Goal: Transaction & Acquisition: Purchase product/service

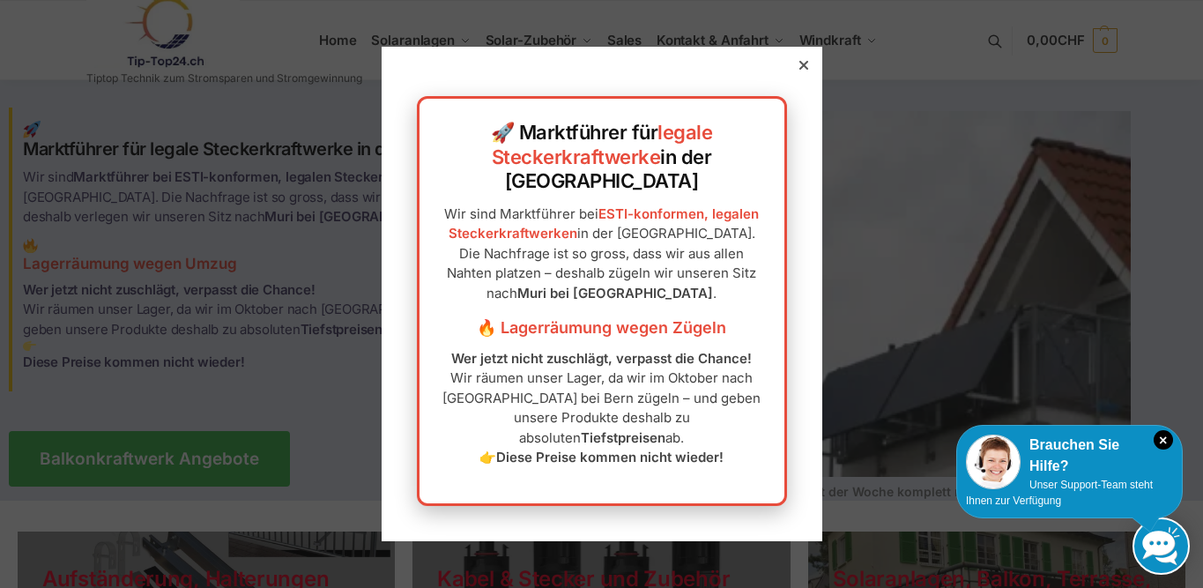
click at [802, 70] on icon at bounding box center [803, 65] width 9 height 9
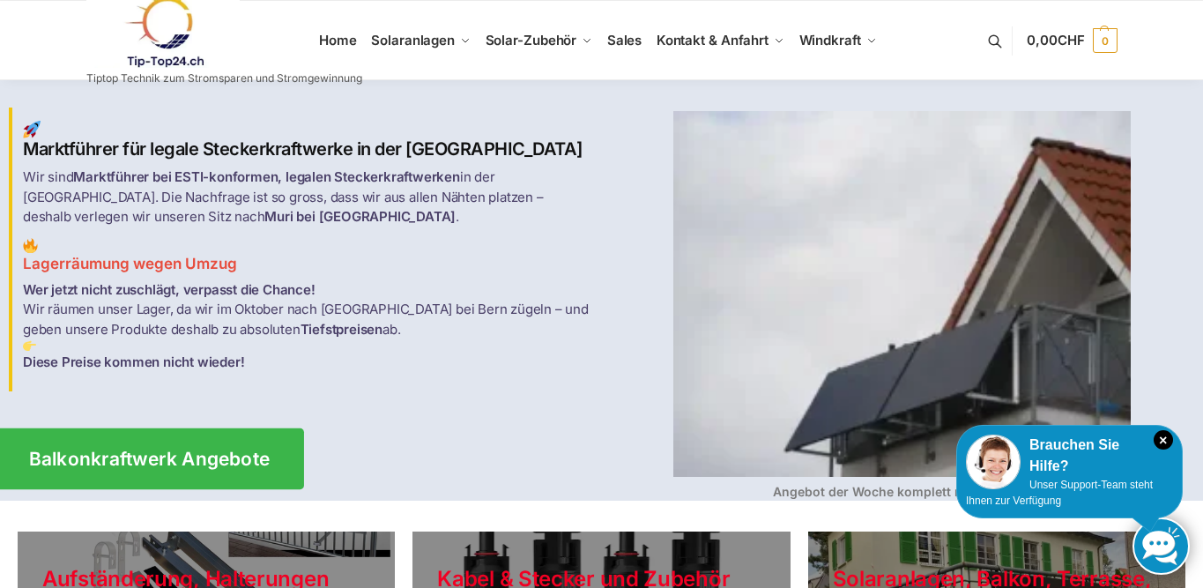
click at [222, 457] on span "Balkonkraftwerk Angebote" at bounding box center [150, 459] width 242 height 19
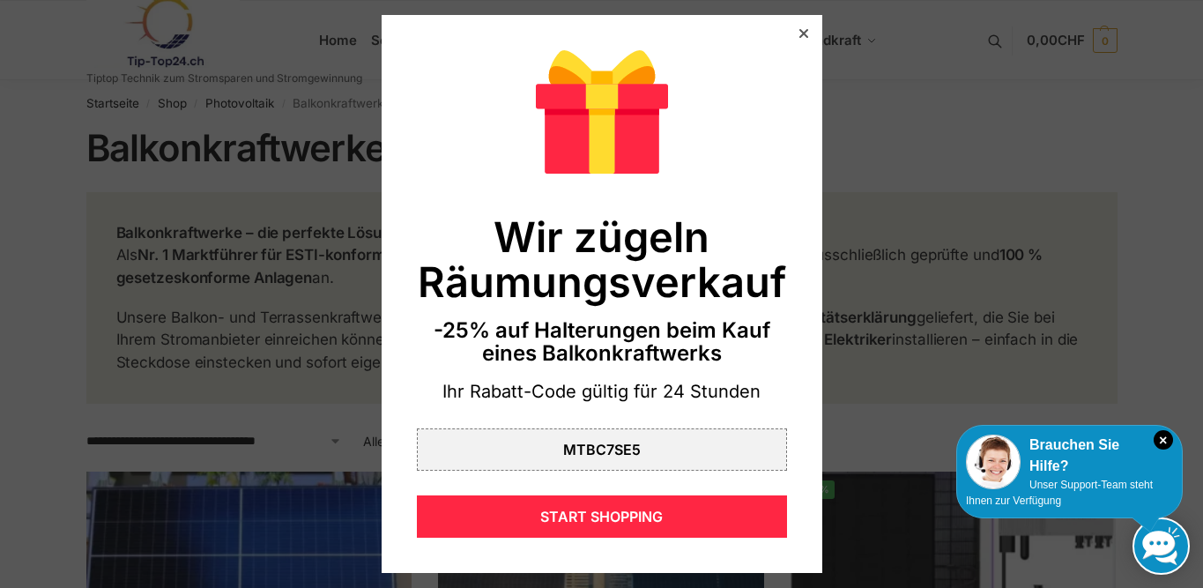
click at [807, 33] on icon at bounding box center [803, 33] width 9 height 9
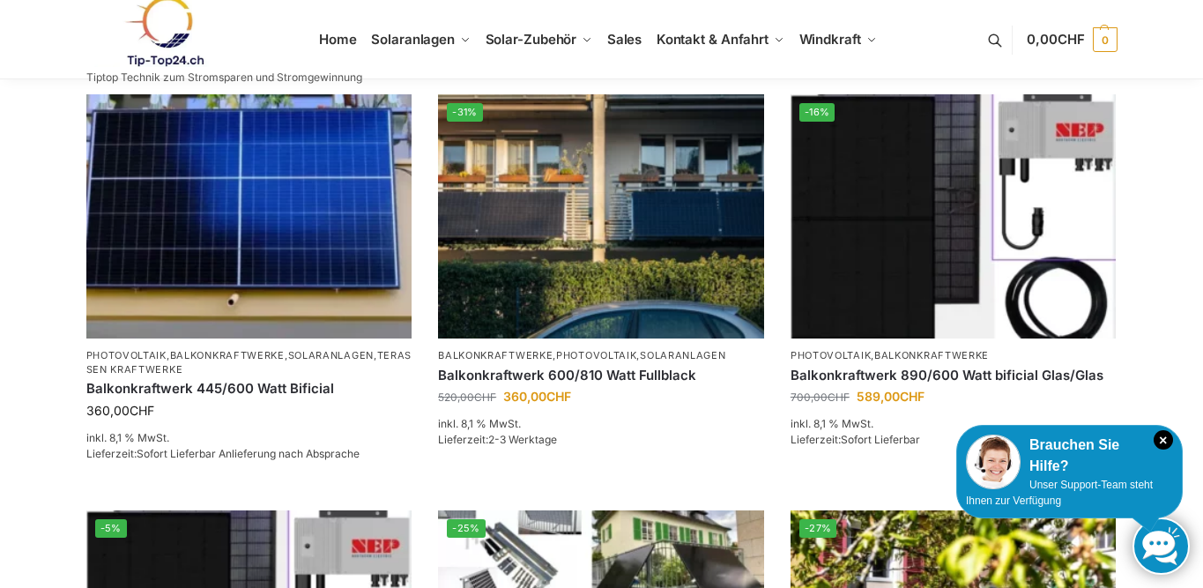
scroll to position [375, 0]
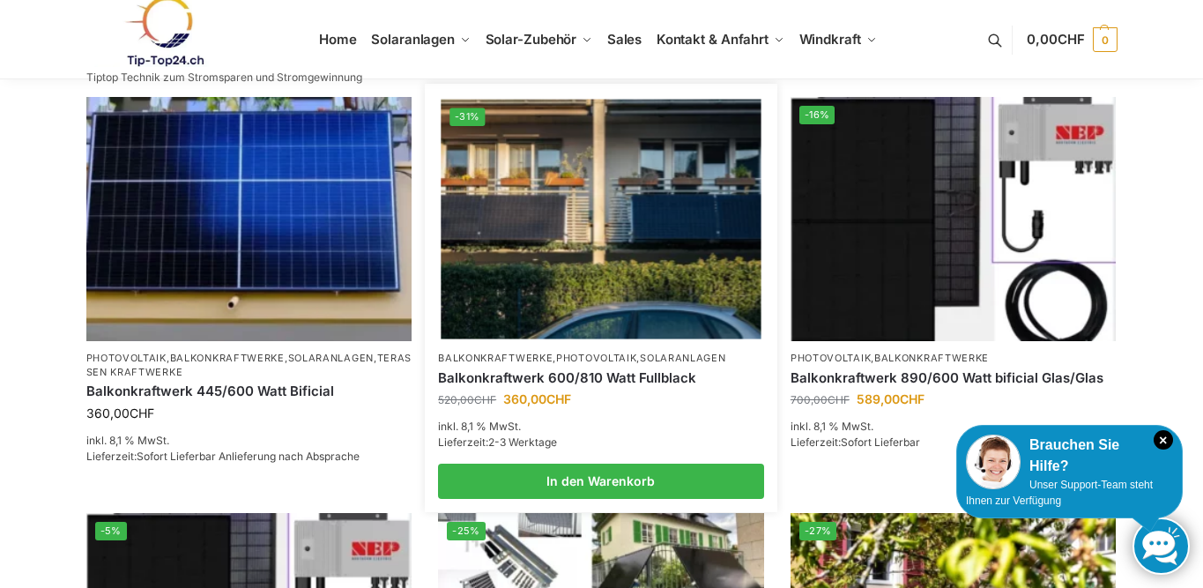
click at [579, 265] on img at bounding box center [601, 220] width 320 height 240
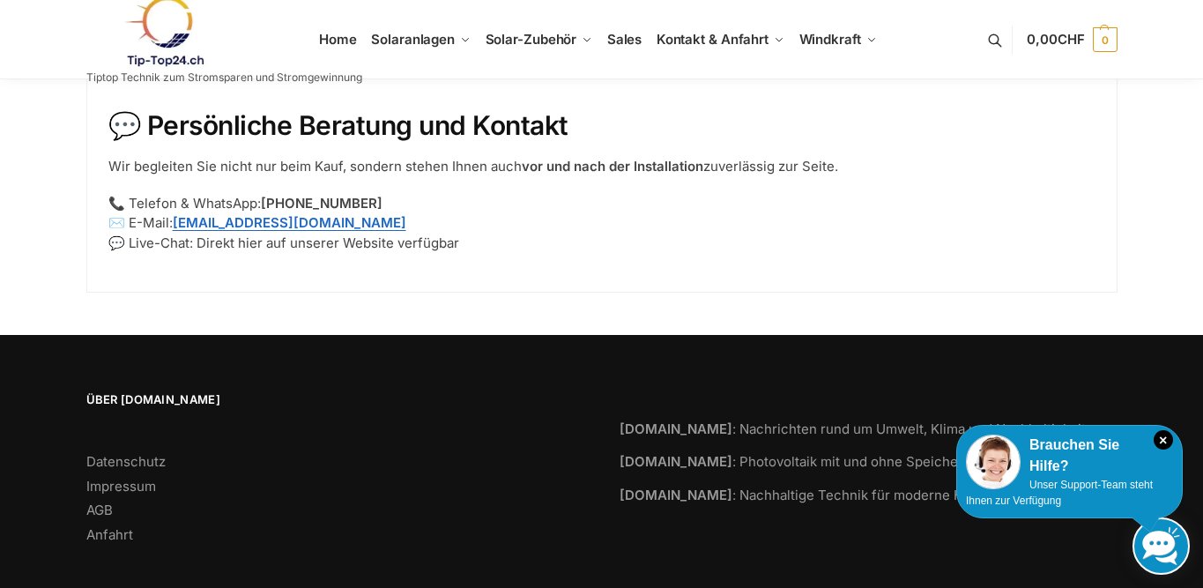
scroll to position [2583, 0]
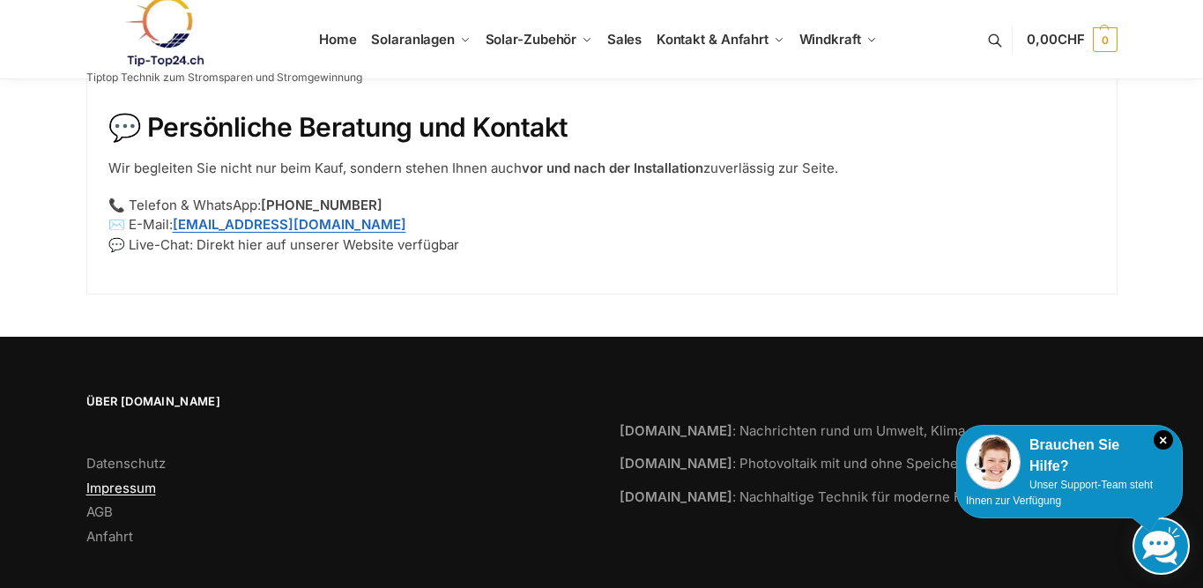
click at [131, 480] on link "Impressum" at bounding box center [121, 488] width 70 height 17
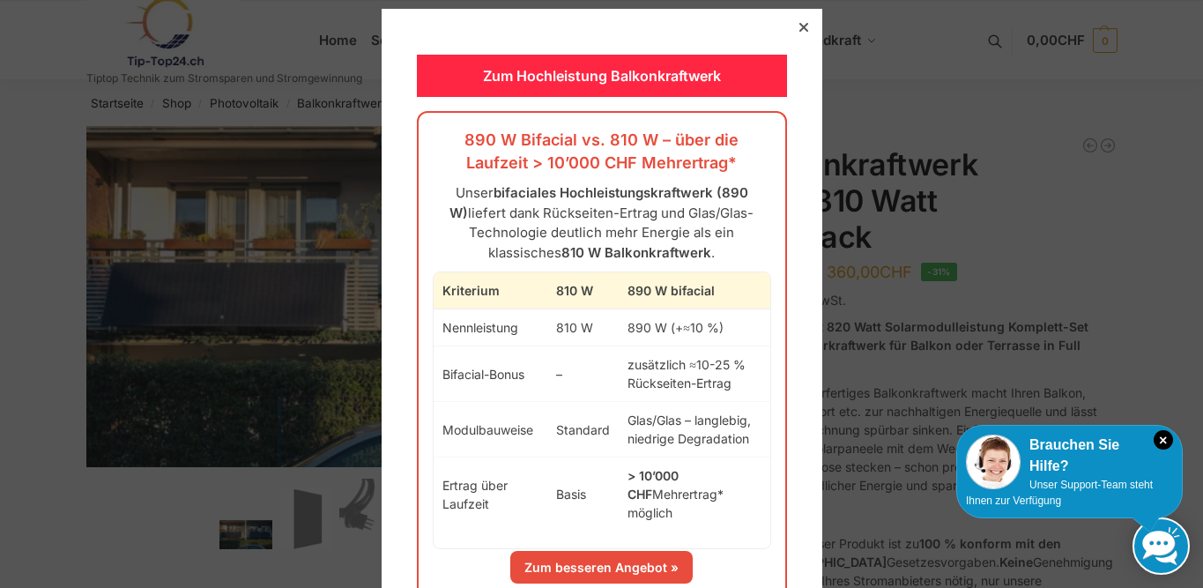
click at [800, 25] on icon at bounding box center [803, 27] width 9 height 9
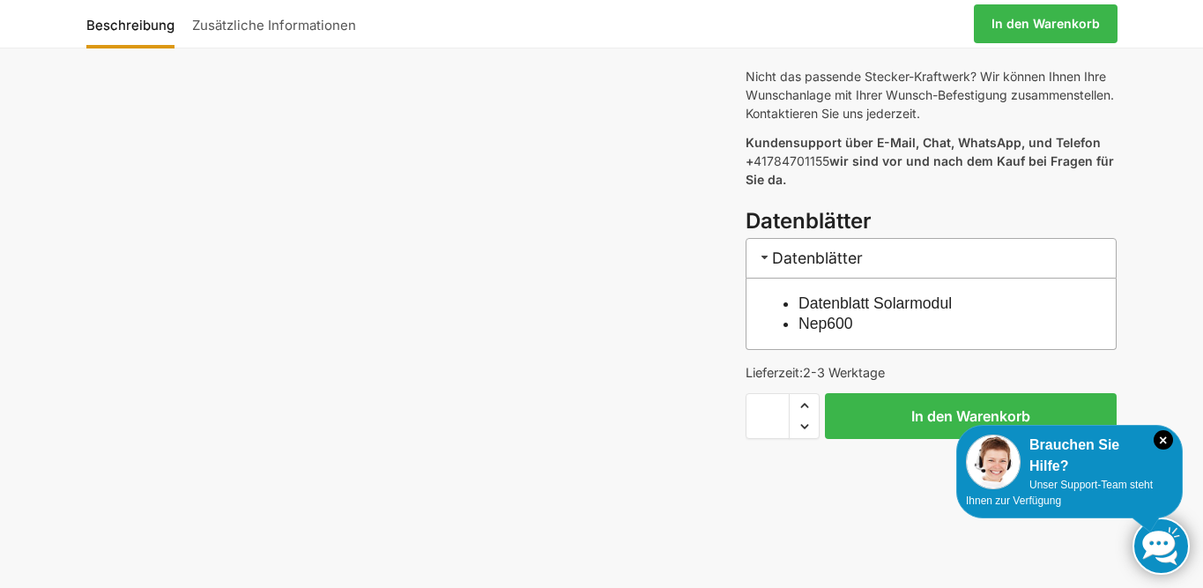
scroll to position [846, 0]
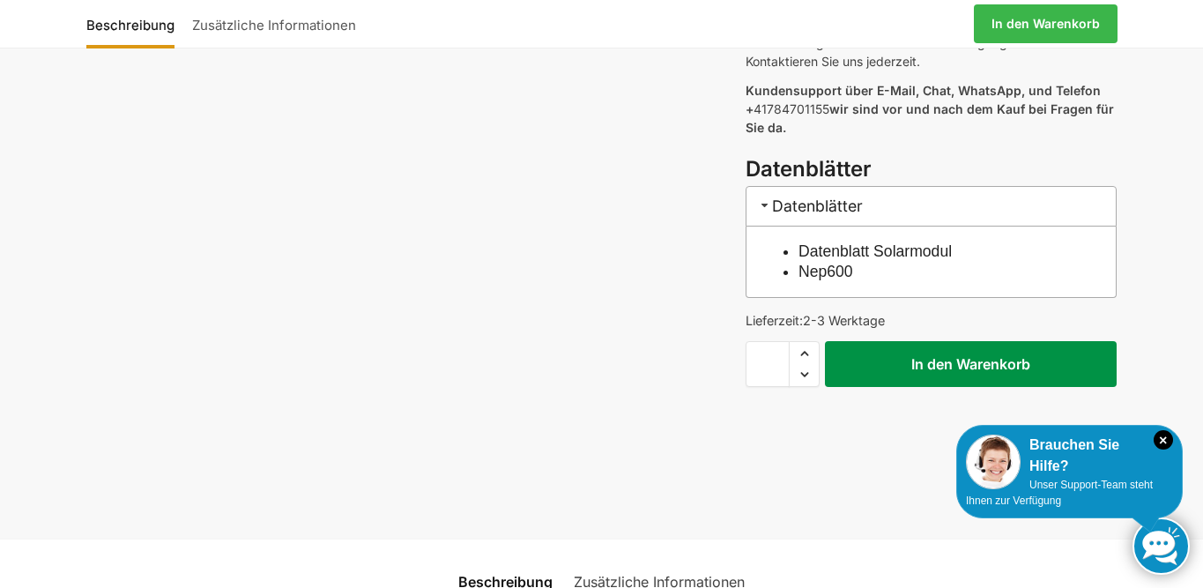
click at [910, 341] on button "In den Warenkorb" at bounding box center [971, 364] width 292 height 46
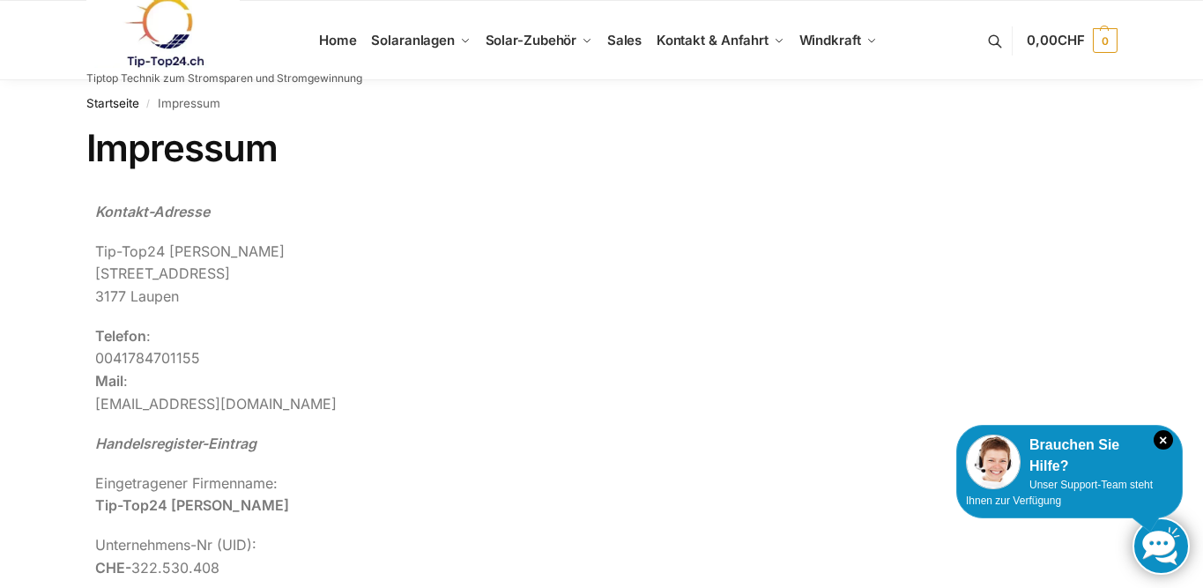
click at [351, 41] on link at bounding box center [224, 31] width 276 height 71
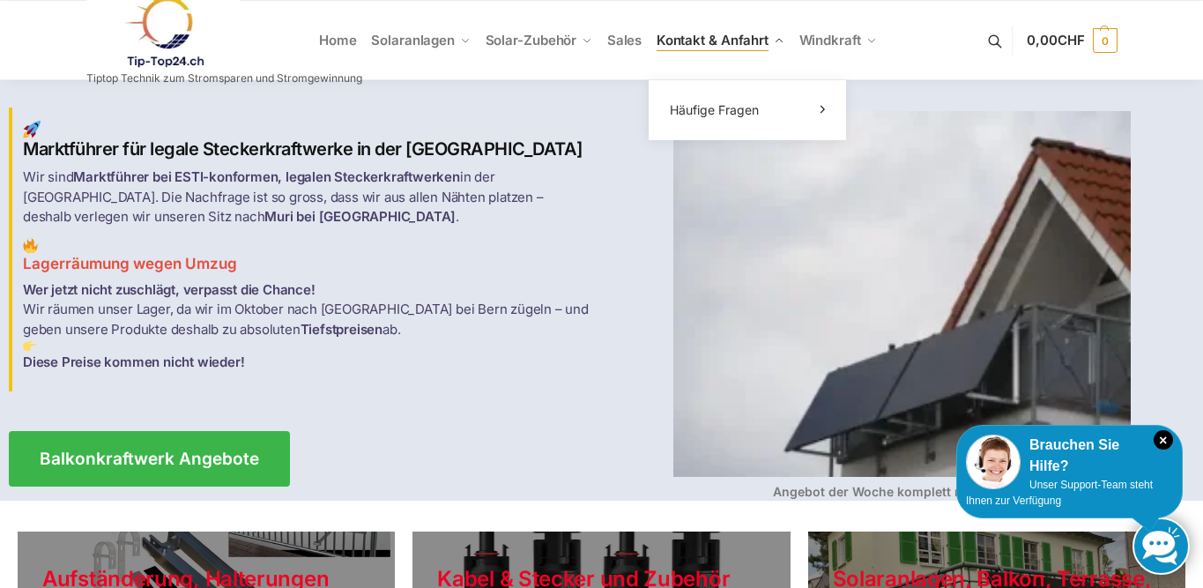
click at [690, 35] on span "Kontakt & Anfahrt" at bounding box center [713, 40] width 112 height 17
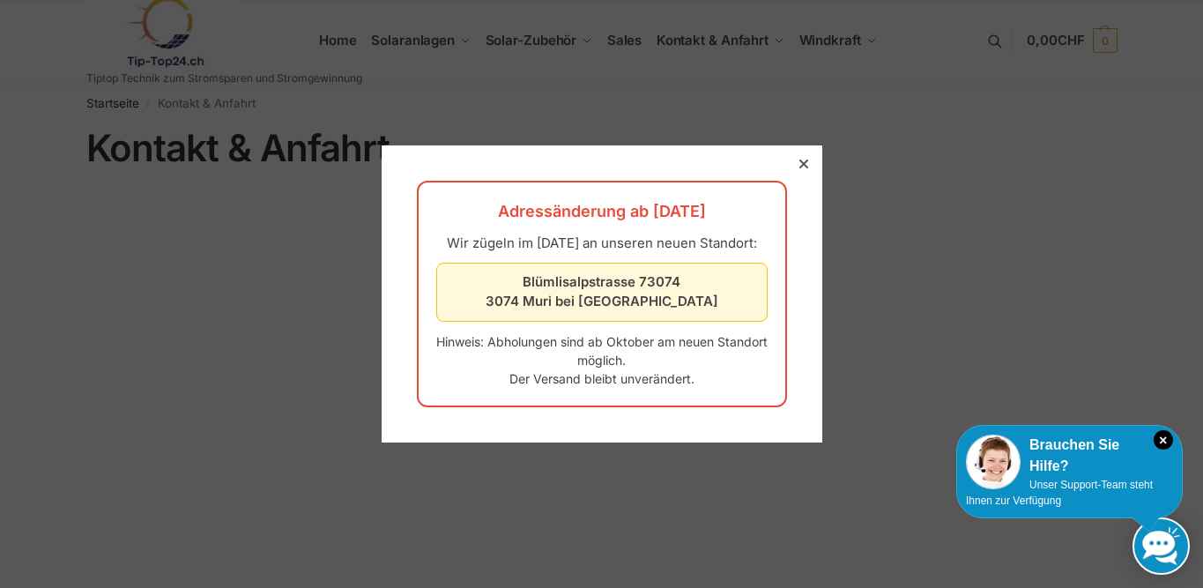
click at [799, 156] on div at bounding box center [804, 164] width 16 height 16
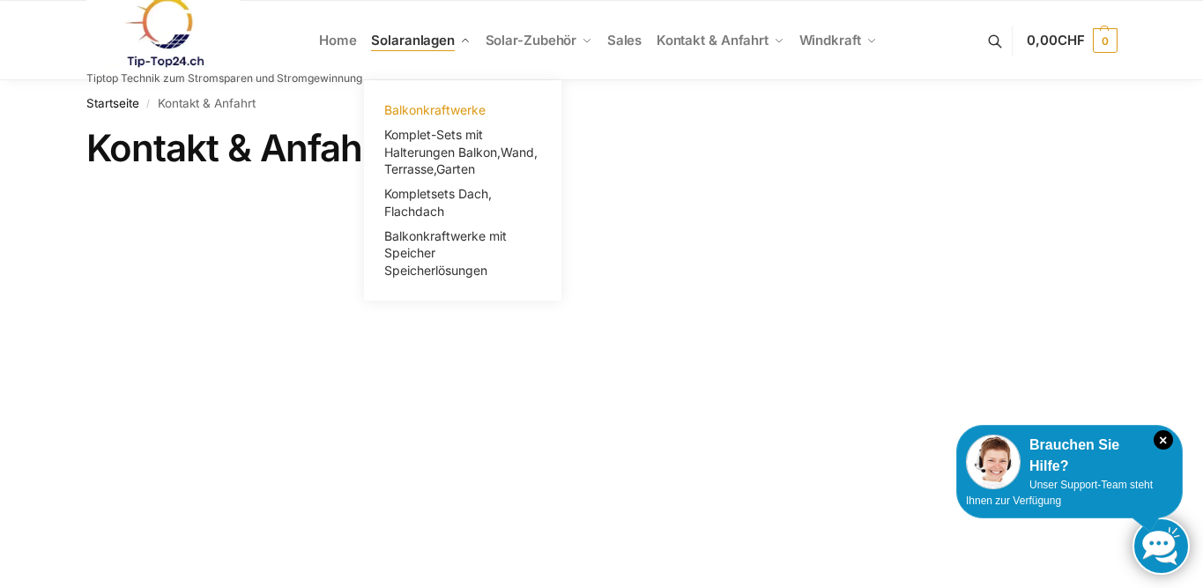
click at [458, 112] on span "Balkonkraftwerke" at bounding box center [434, 109] width 101 height 15
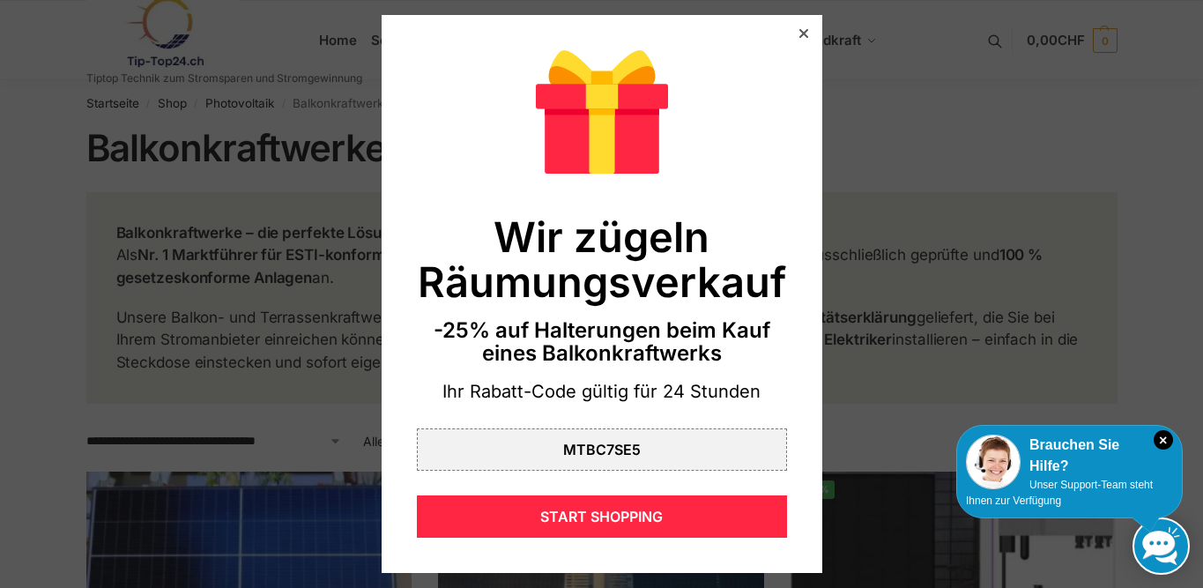
click at [804, 33] on icon at bounding box center [803, 33] width 9 height 9
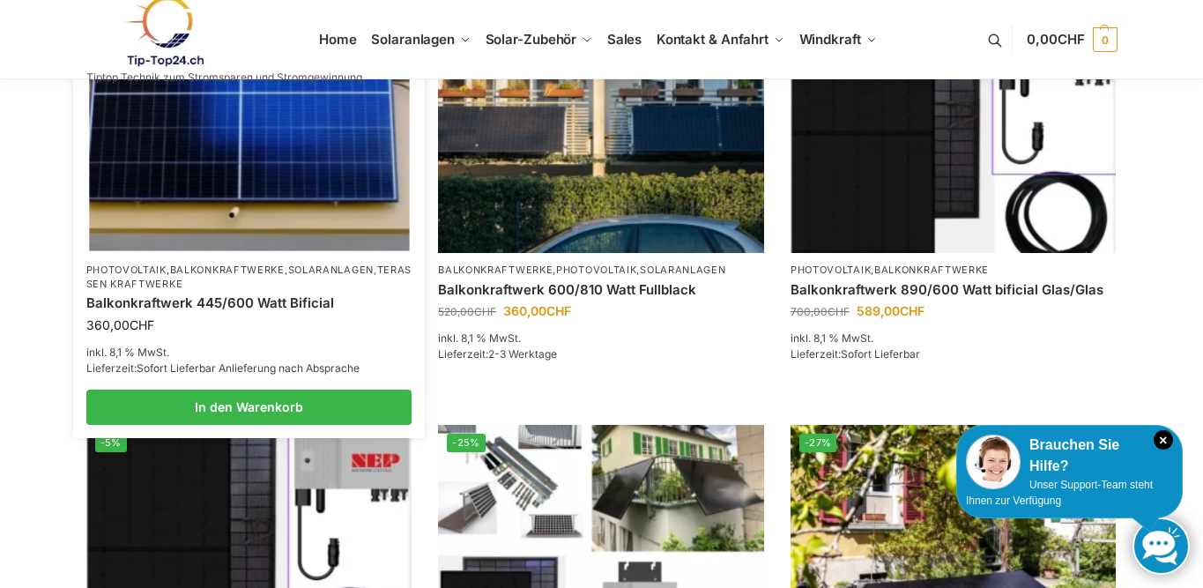
scroll to position [463, 0]
